Goal: Task Accomplishment & Management: Manage account settings

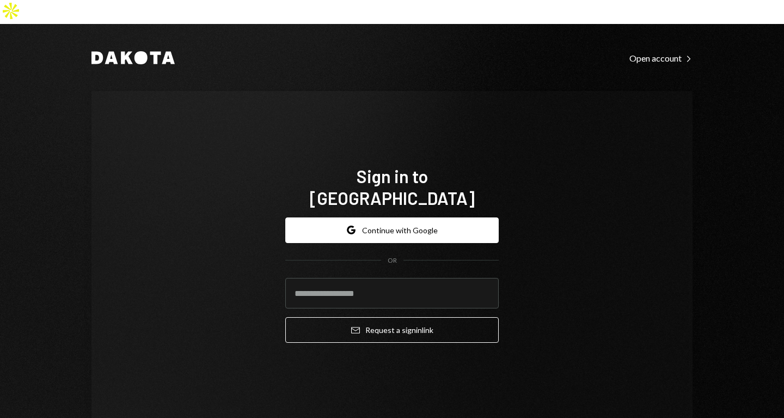
click at [393, 217] on button "Google Continue with Google" at bounding box center [392, 230] width 214 height 26
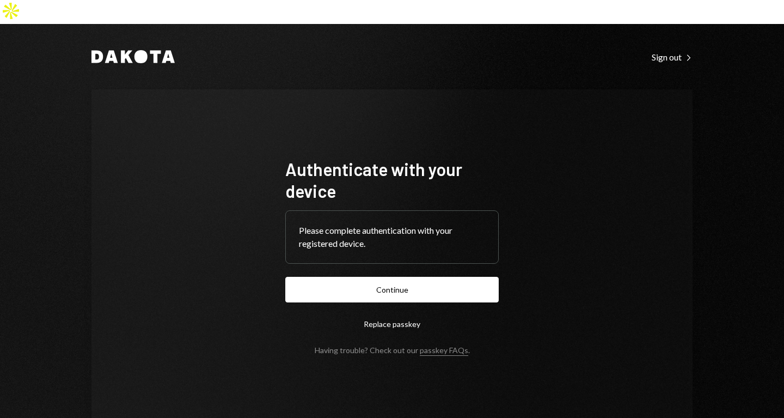
click at [394, 277] on button "Continue" at bounding box center [392, 290] width 214 height 26
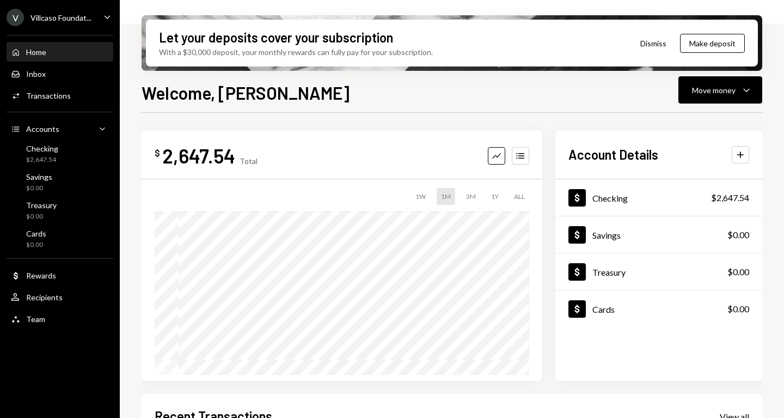
click at [109, 21] on icon "Caret Down" at bounding box center [107, 17] width 12 height 12
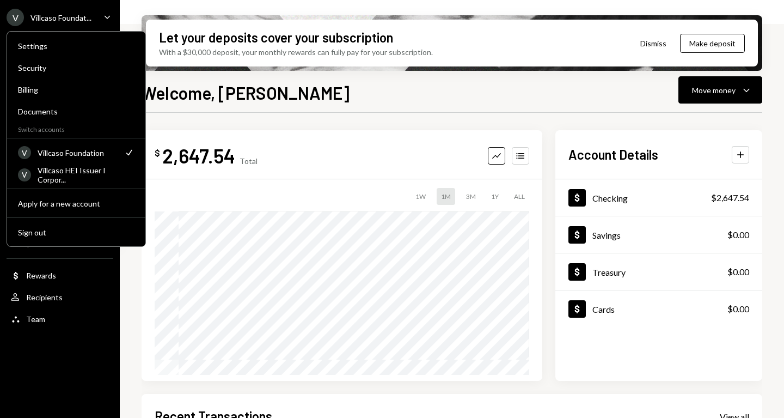
click at [88, 169] on div "V Villcaso HEI Issuer I Corpor..." at bounding box center [76, 175] width 117 height 19
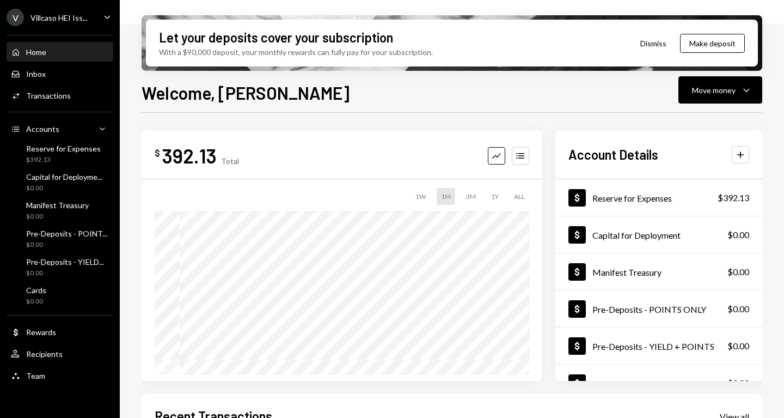
scroll to position [1, 0]
click at [45, 377] on div "Team Team" at bounding box center [60, 376] width 98 height 10
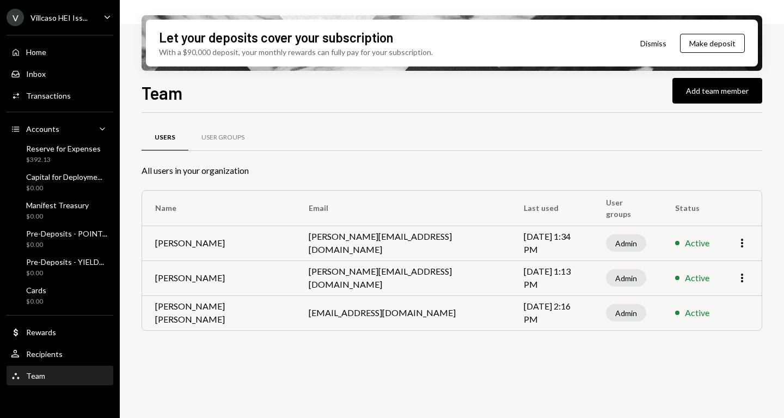
click at [720, 90] on button "Add team member" at bounding box center [718, 91] width 90 height 26
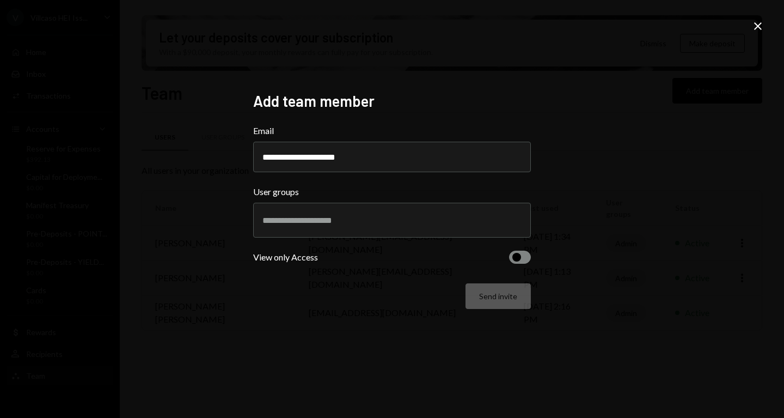
type input "**********"
click at [519, 255] on span "button" at bounding box center [517, 257] width 9 height 9
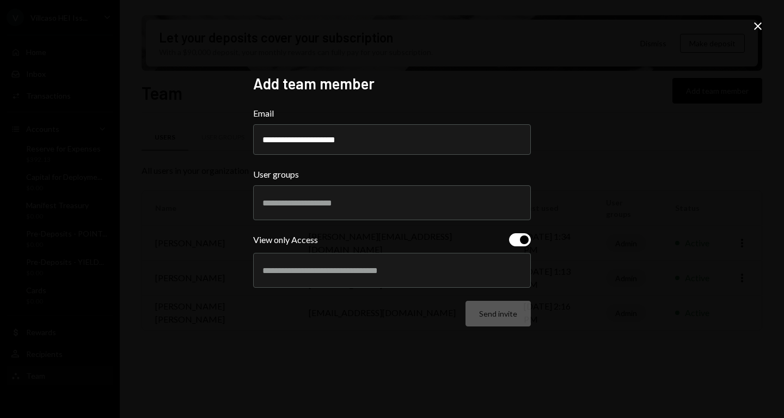
click at [448, 276] on div at bounding box center [392, 270] width 259 height 27
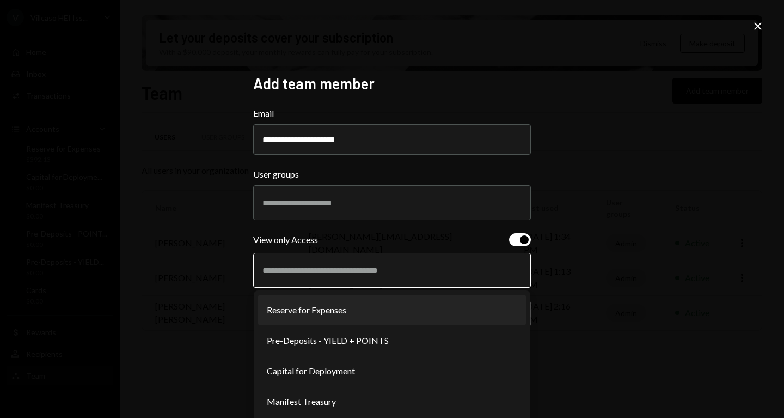
scroll to position [34, 0]
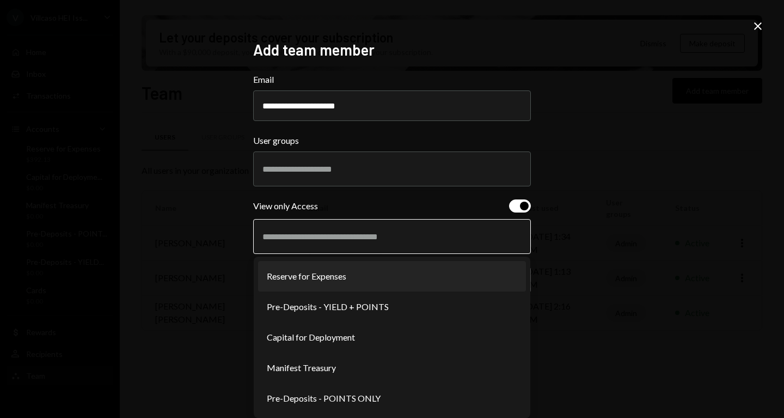
click at [334, 281] on li "Reserve for Expenses" at bounding box center [392, 276] width 268 height 31
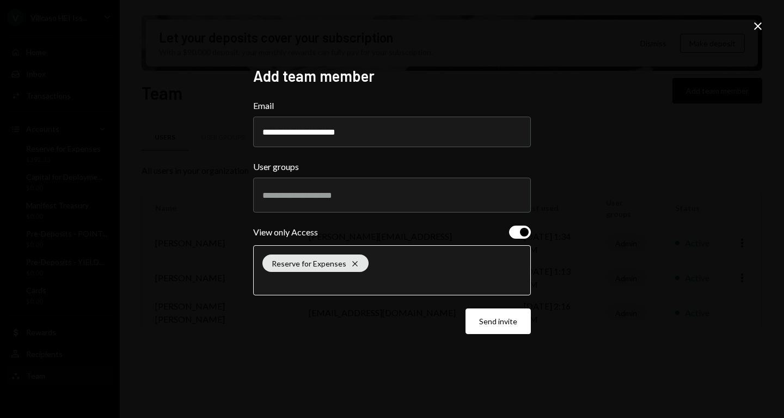
scroll to position [0, 0]
click at [452, 273] on div "Reserve for Expenses Cross" at bounding box center [392, 270] width 259 height 49
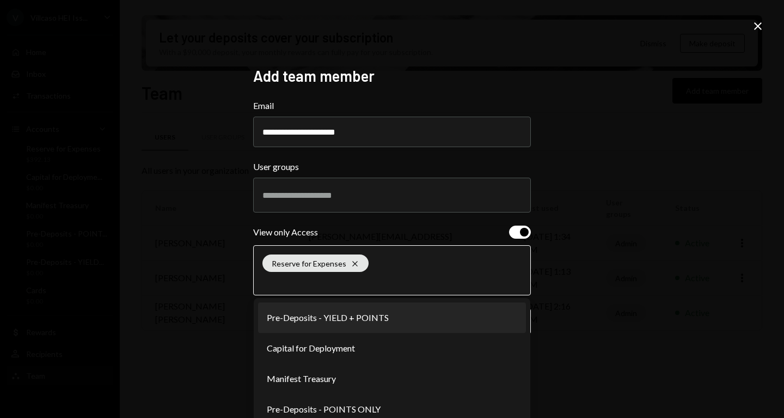
click at [361, 318] on li "Pre-Deposits - YIELD + POINTS" at bounding box center [392, 317] width 268 height 31
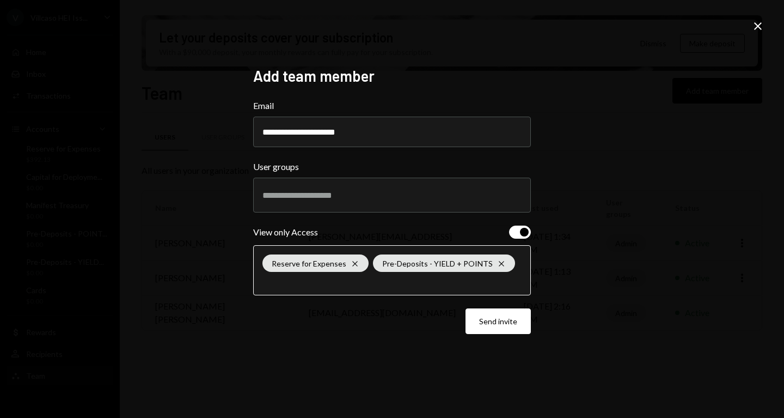
click at [400, 283] on input "text" at bounding box center [392, 281] width 259 height 10
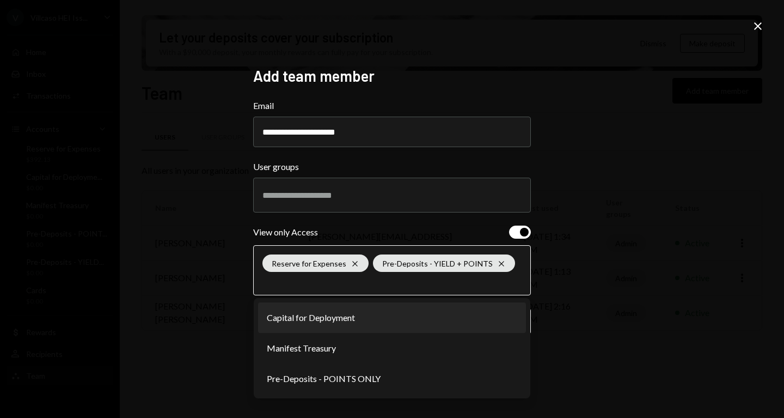
click at [363, 317] on li "Capital for Deployment" at bounding box center [392, 317] width 268 height 31
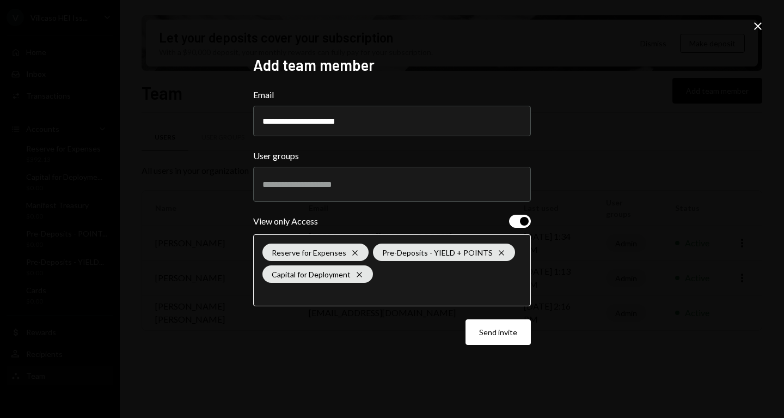
click at [399, 288] on input "text" at bounding box center [392, 292] width 259 height 10
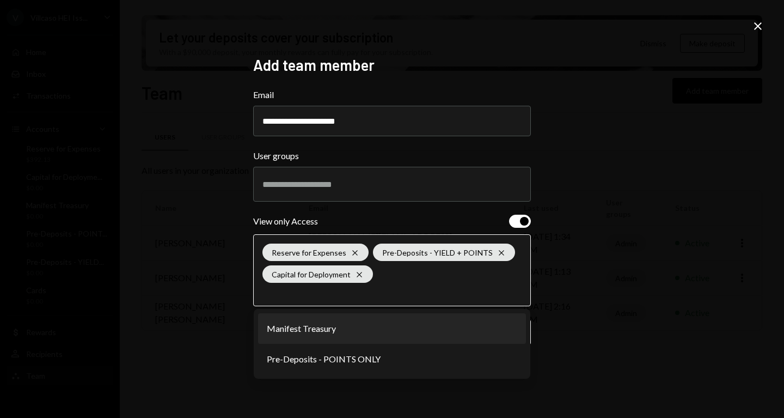
click at [362, 331] on li "Manifest Treasury" at bounding box center [392, 328] width 268 height 31
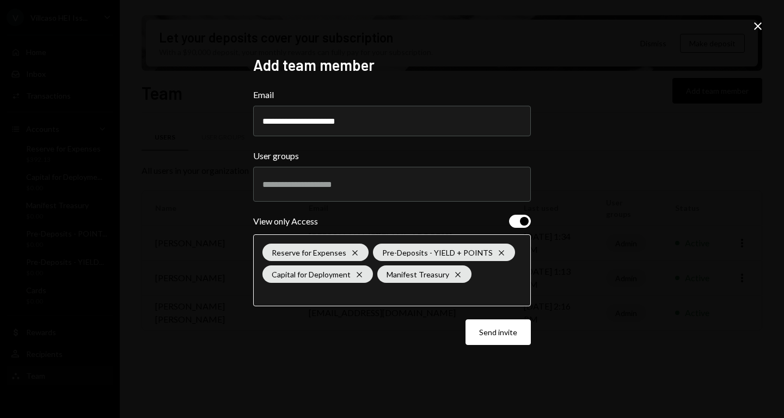
click at [384, 293] on input "text" at bounding box center [392, 292] width 259 height 10
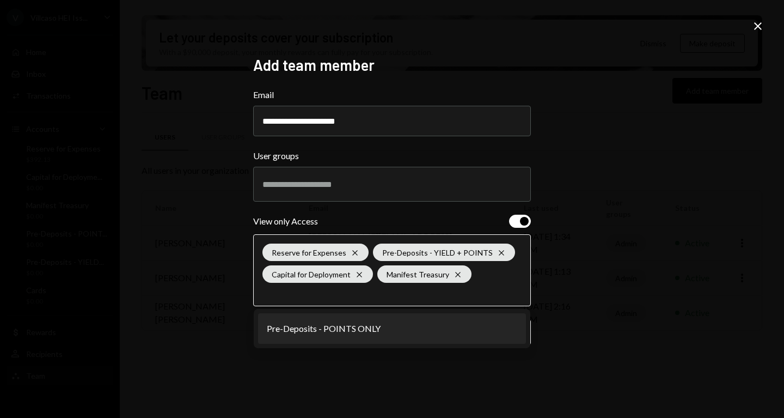
click at [364, 321] on li "Pre-Deposits - POINTS ONLY" at bounding box center [392, 328] width 268 height 31
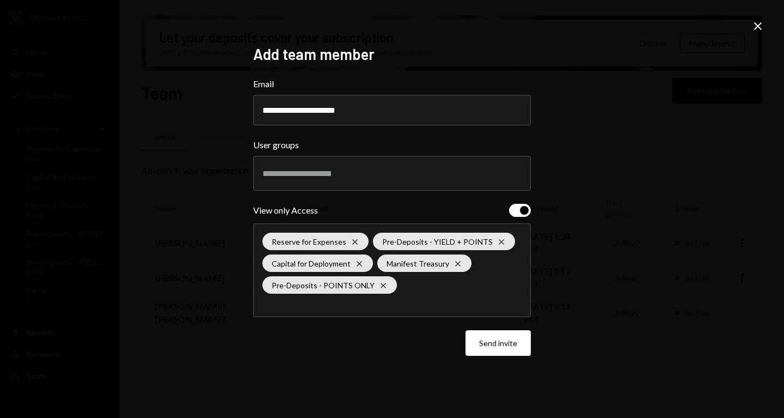
click at [501, 346] on button "Send invite" at bounding box center [498, 343] width 65 height 26
